Goal: Information Seeking & Learning: Learn about a topic

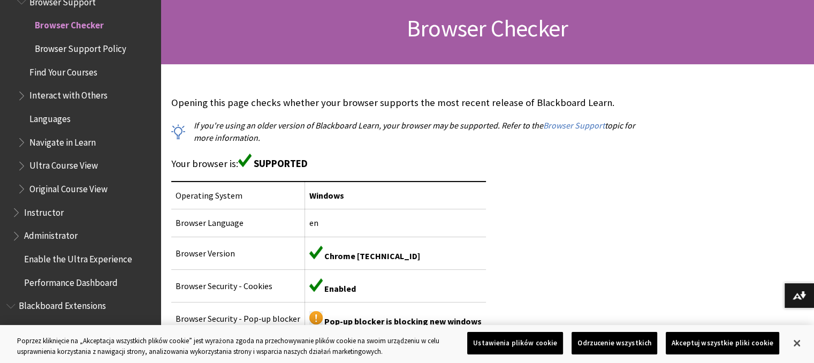
scroll to position [214, 0]
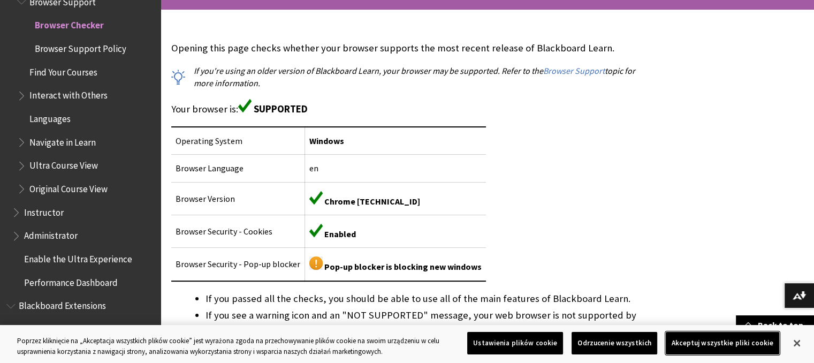
click at [731, 347] on button "Akceptuj wszystkie pliki cookie" at bounding box center [723, 343] width 114 height 22
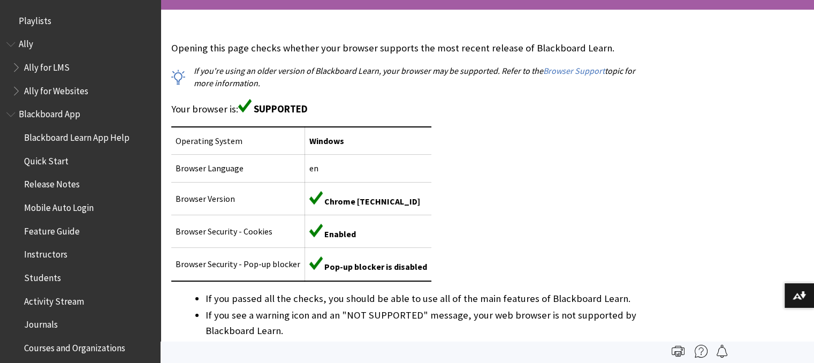
scroll to position [1148, 0]
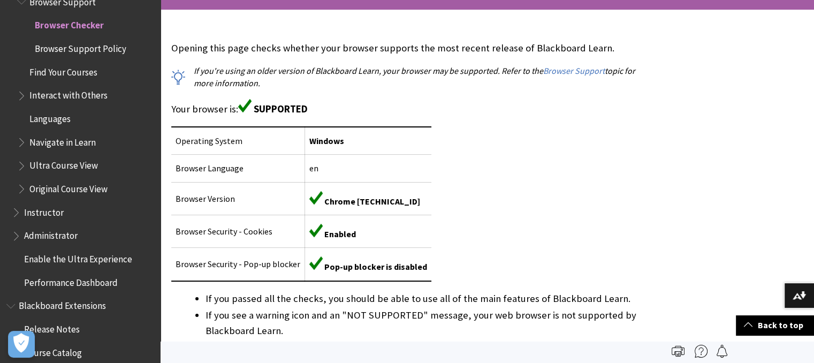
click at [511, 194] on div "Opening this page checks whether your browser supports the most recent release …" at bounding box center [408, 245] width 474 height 409
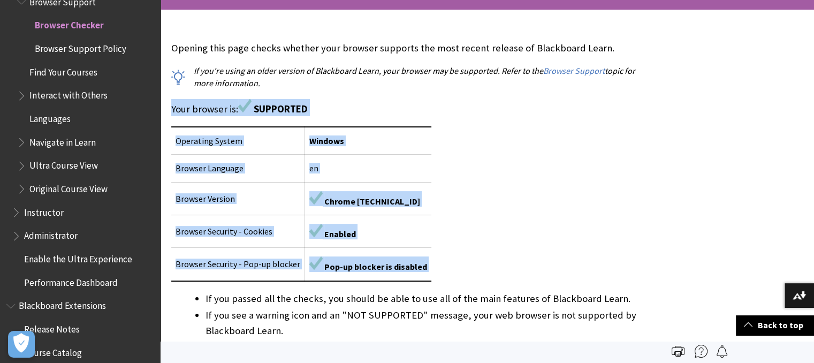
drag, startPoint x: 511, startPoint y: 194, endPoint x: 491, endPoint y: 215, distance: 28.8
click at [496, 214] on div "Opening this page checks whether your browser supports the most recent release …" at bounding box center [408, 245] width 474 height 409
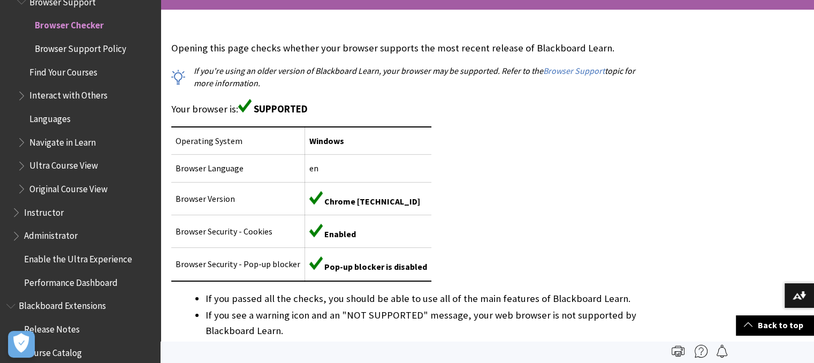
click at [570, 95] on div "Opening this page checks whether your browser supports the most recent release …" at bounding box center [408, 245] width 474 height 409
